Goal: Entertainment & Leisure: Consume media (video, audio)

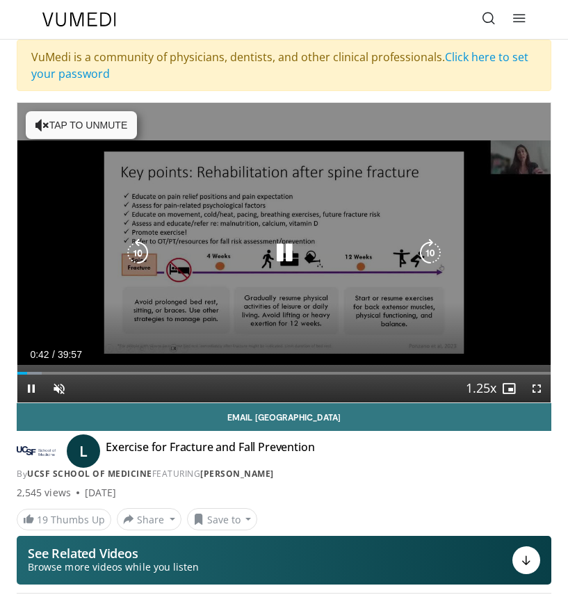
click at [81, 134] on button "Tap to unmute" at bounding box center [81, 125] width 111 height 28
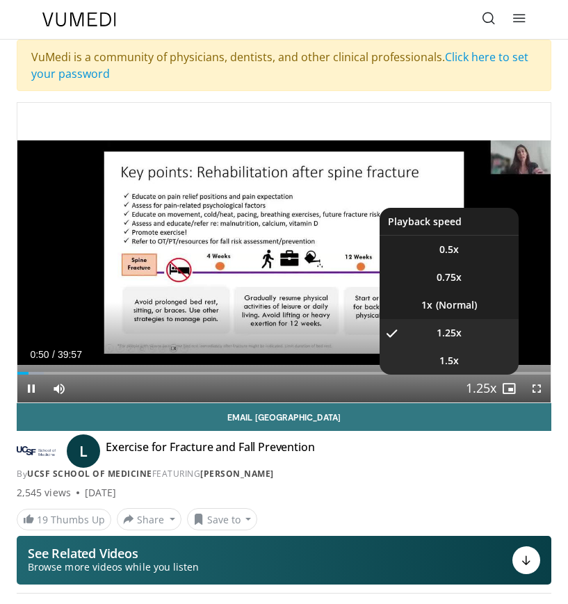
click at [451, 362] on span "1.5x" at bounding box center [448, 361] width 19 height 14
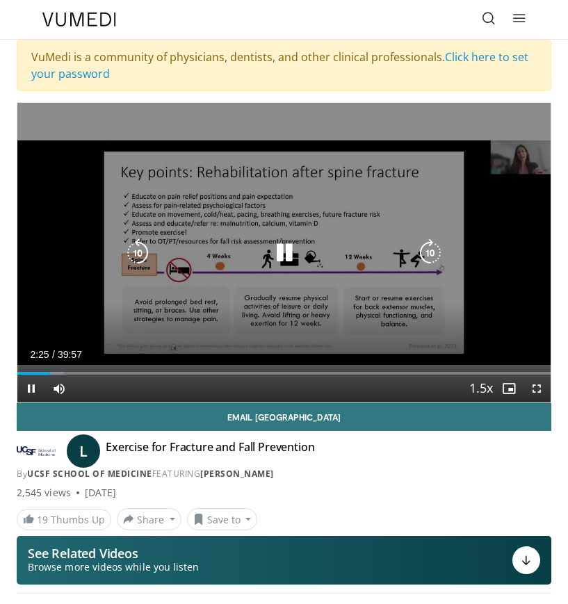
click at [425, 248] on icon "Video Player" at bounding box center [430, 253] width 28 height 28
click at [427, 257] on icon "Video Player" at bounding box center [430, 253] width 28 height 28
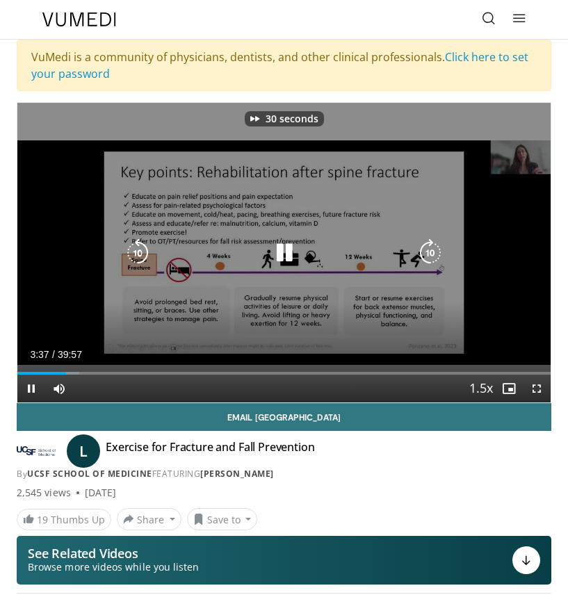
click at [427, 257] on icon "Video Player" at bounding box center [430, 253] width 28 height 28
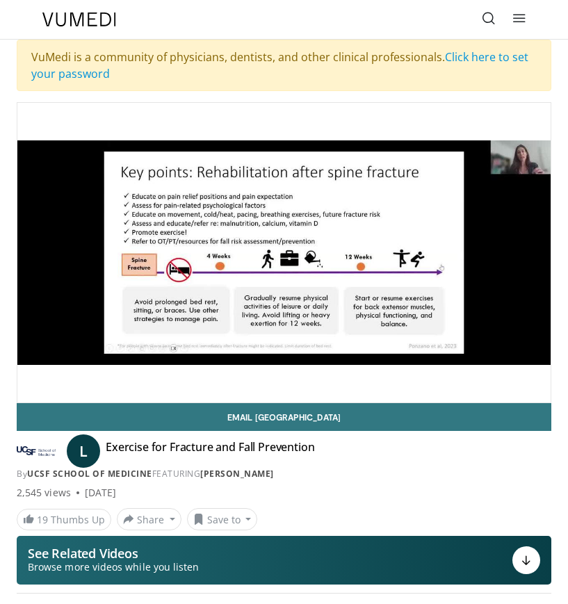
click at [430, 254] on div "40 seconds Tap to unmute" at bounding box center [283, 253] width 533 height 300
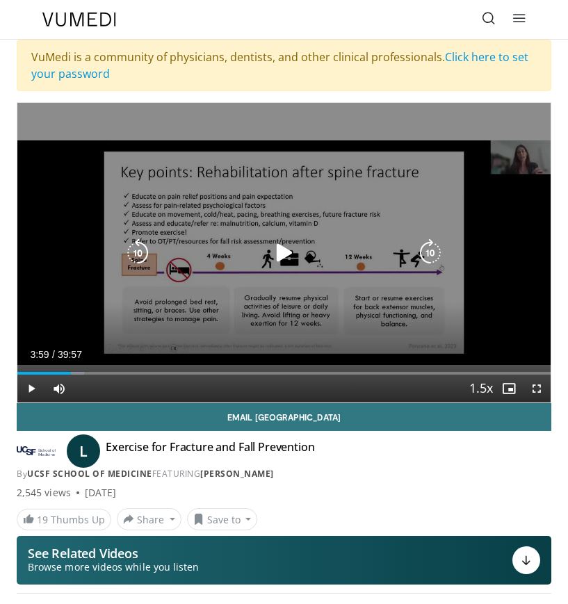
click at [430, 256] on icon "Video Player" at bounding box center [430, 253] width 28 height 28
click at [426, 251] on icon "Video Player" at bounding box center [430, 253] width 28 height 28
click at [429, 254] on icon "Video Player" at bounding box center [430, 253] width 28 height 28
click at [423, 284] on div "20 seconds Tap to unmute" at bounding box center [283, 253] width 533 height 300
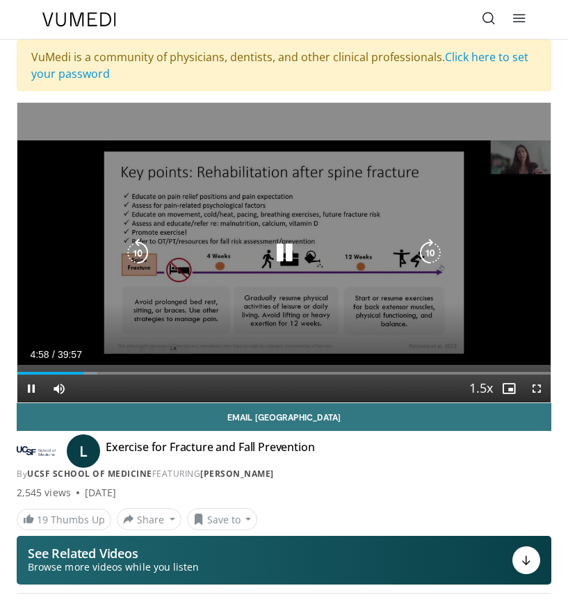
click at [434, 252] on icon "Video Player" at bounding box center [430, 253] width 28 height 28
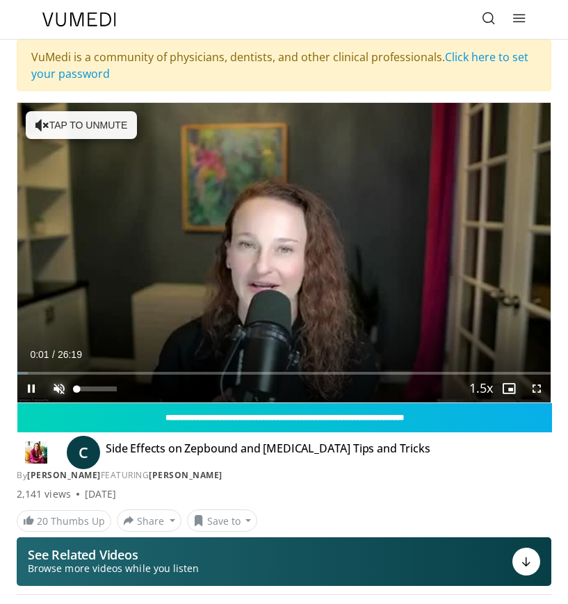
click at [61, 387] on span "Video Player" at bounding box center [59, 389] width 28 height 28
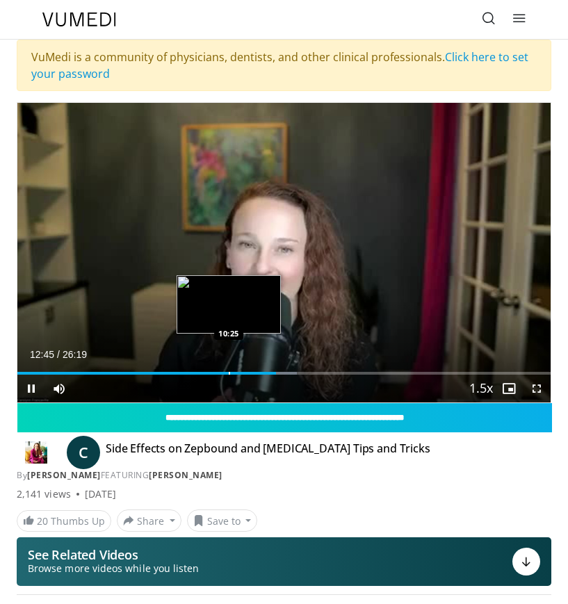
click at [229, 369] on video-js "**********" at bounding box center [283, 253] width 533 height 300
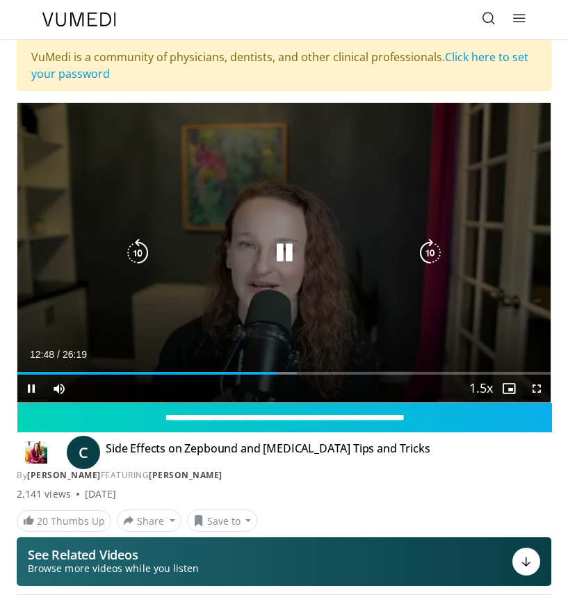
click at [228, 377] on div "Current Time 12:48 / Duration 26:19 Pause Skip Backward Skip Forward Mute 0% Lo…" at bounding box center [283, 389] width 533 height 28
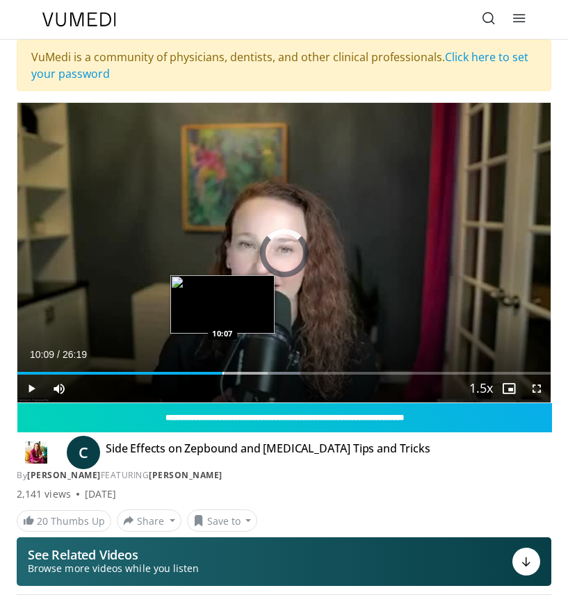
click at [223, 371] on div "Loaded : 53.11% 12:52 10:07" at bounding box center [283, 367] width 533 height 13
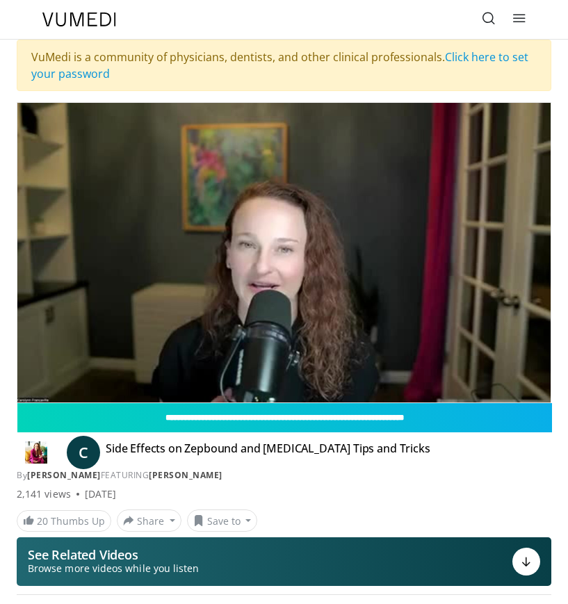
click at [440, 336] on div "10 seconds Tap to unmute" at bounding box center [283, 253] width 533 height 300
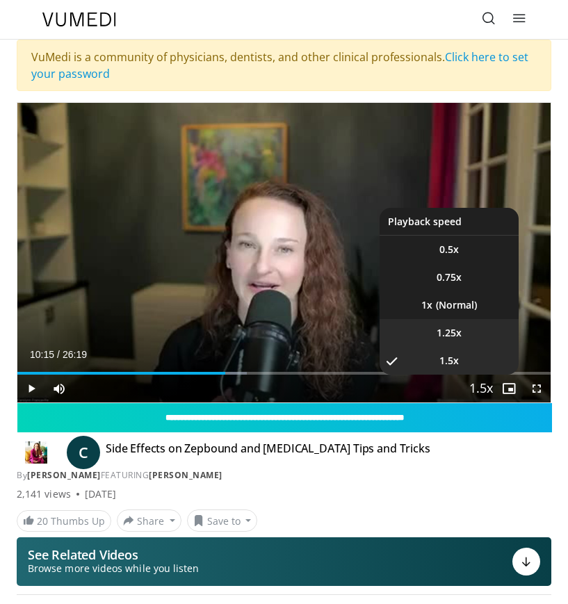
click at [430, 332] on li "1.25x" at bounding box center [449, 333] width 139 height 28
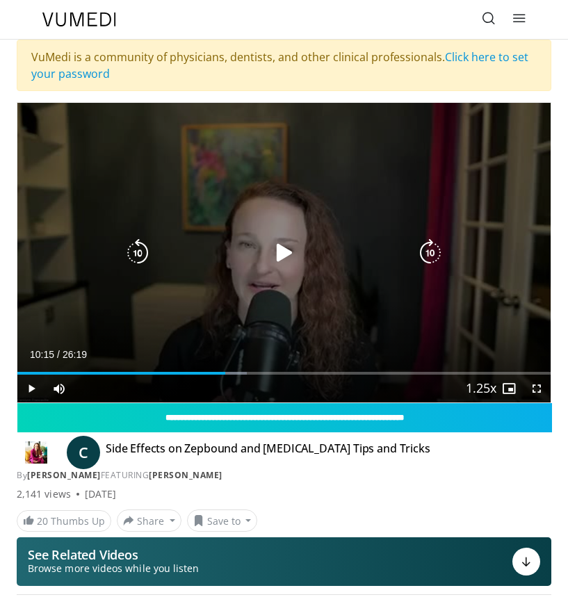
click at [286, 252] on icon "Video Player" at bounding box center [284, 253] width 28 height 28
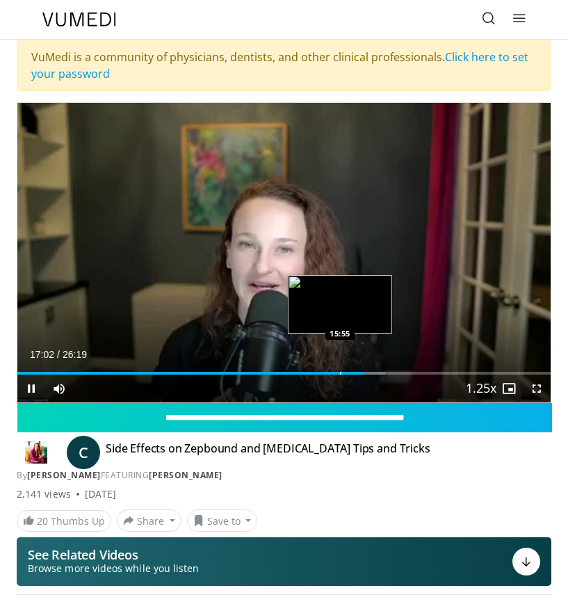
click at [340, 373] on video-js "**********" at bounding box center [283, 253] width 533 height 300
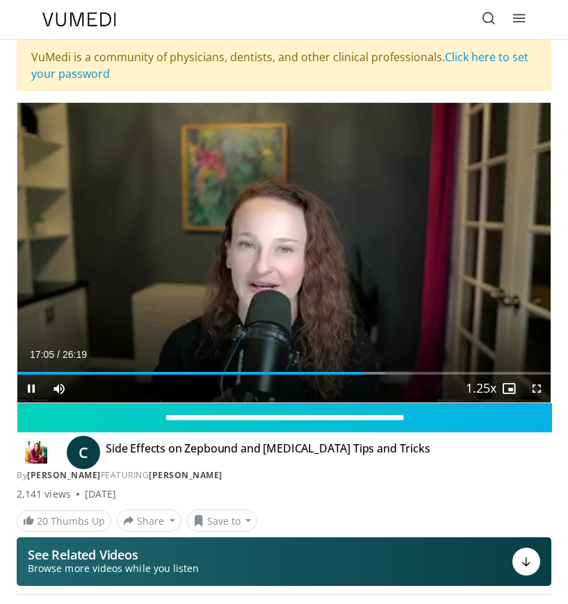
click at [339, 375] on div "Current Time 17:05 / Duration 26:19 Pause Skip Backward Skip Forward Mute 0% Lo…" at bounding box center [283, 389] width 533 height 28
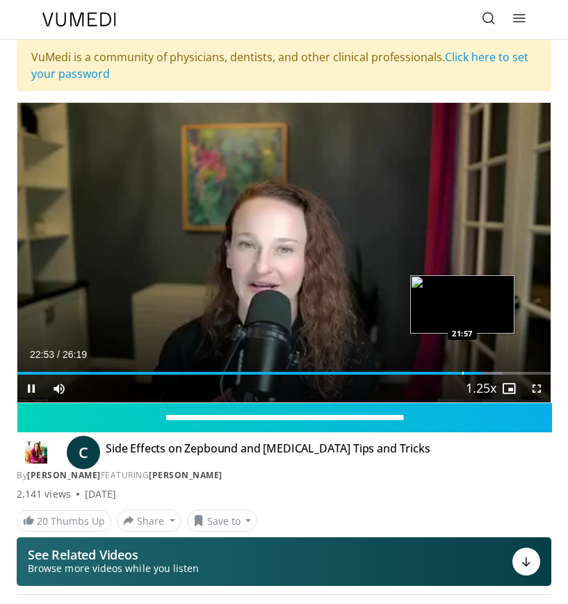
click at [462, 373] on div "Progress Bar" at bounding box center [462, 373] width 1 height 3
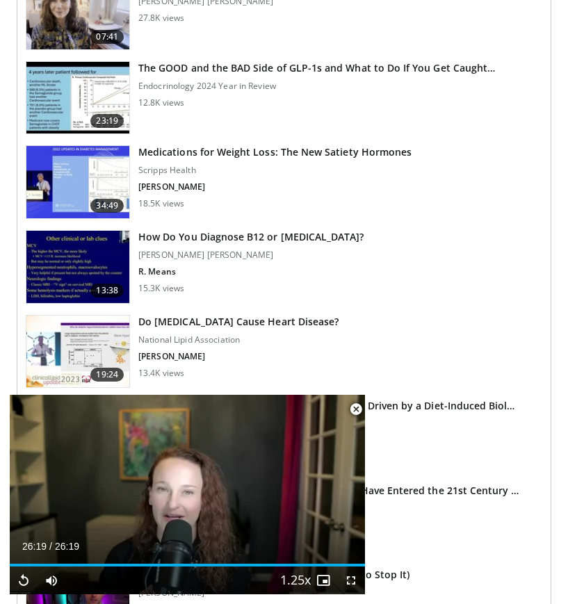
scroll to position [1946, 0]
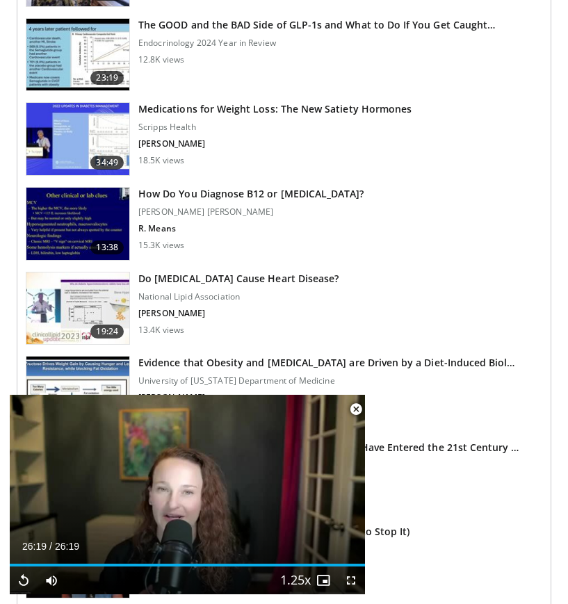
click at [277, 106] on h3 "Medications for Weight Loss: The New Satiety Hormones" at bounding box center [274, 109] width 273 height 14
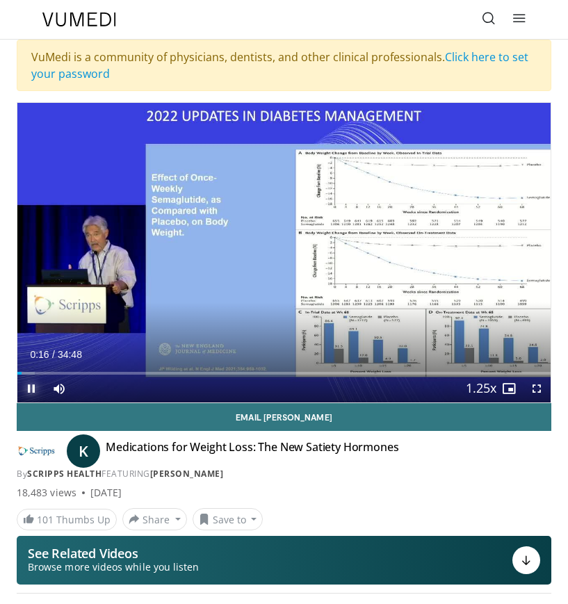
click at [27, 384] on span "Video Player" at bounding box center [31, 389] width 28 height 28
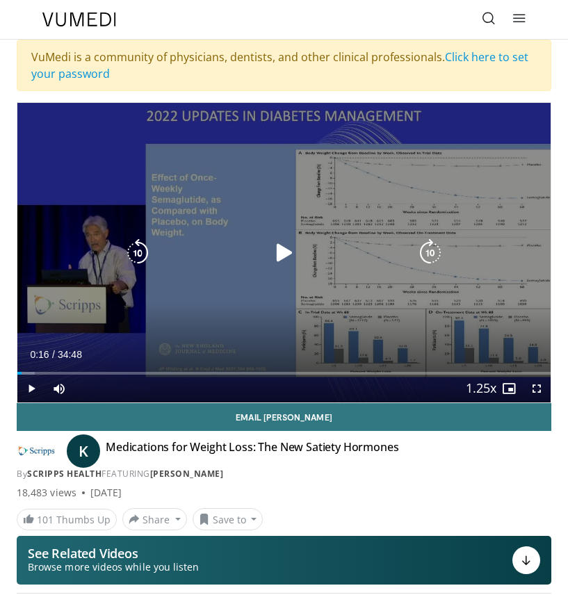
click at [145, 252] on icon "Video Player" at bounding box center [138, 253] width 28 height 28
click at [289, 252] on icon "Video Player" at bounding box center [284, 253] width 28 height 28
click at [286, 252] on icon "Video Player" at bounding box center [284, 253] width 28 height 28
click at [279, 252] on icon "Video Player" at bounding box center [284, 253] width 28 height 28
click at [284, 252] on icon "Video Player" at bounding box center [284, 253] width 28 height 28
